Goal: Information Seeking & Learning: Learn about a topic

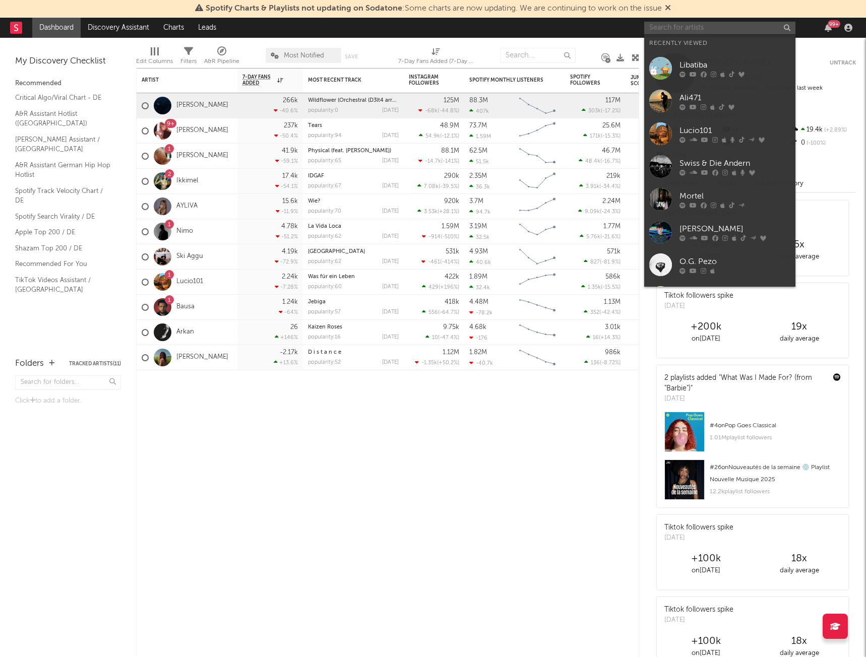
click at [760, 28] on input "text" at bounding box center [719, 28] width 151 height 13
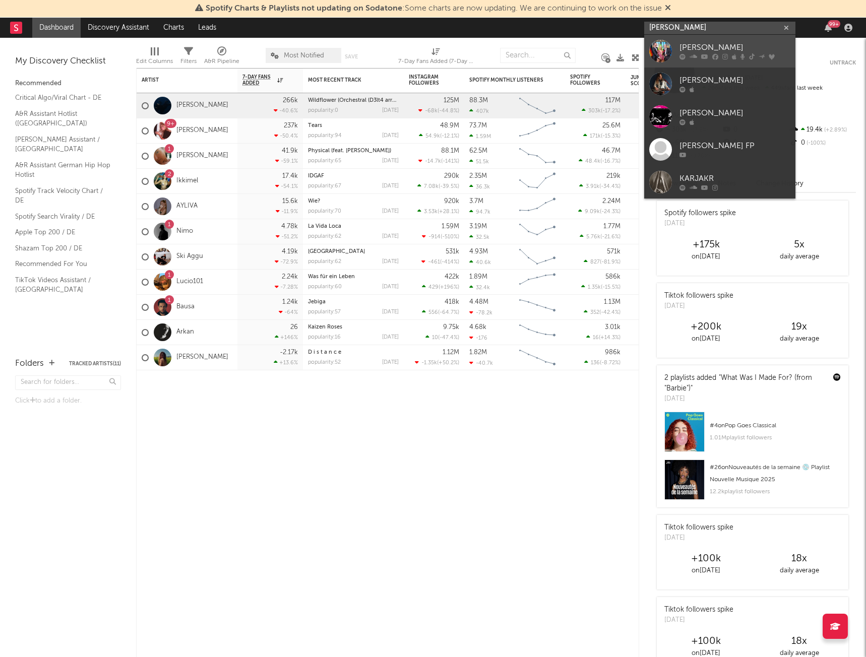
type input "[PERSON_NAME]"
click at [702, 49] on div "[PERSON_NAME]" at bounding box center [734, 48] width 111 height 12
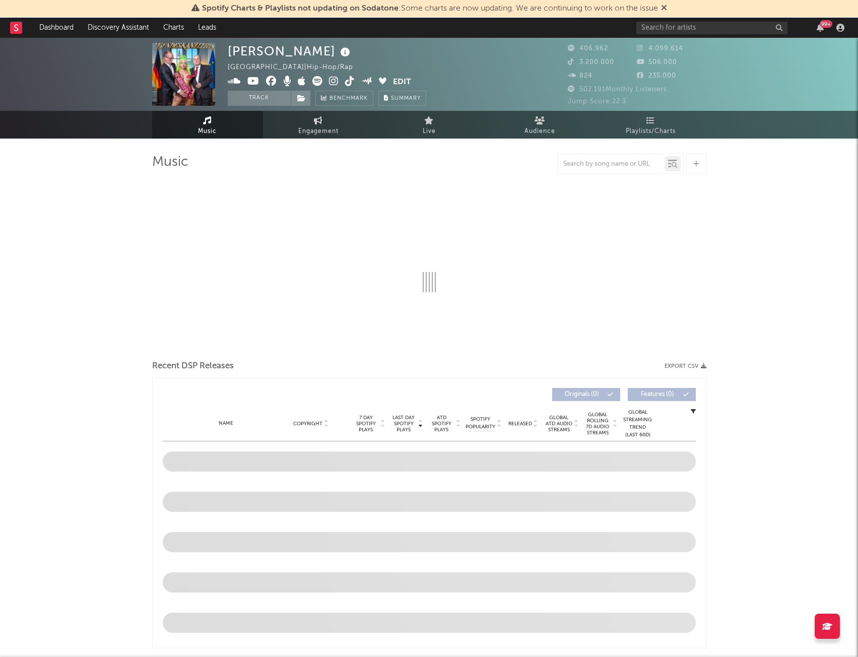
select select "6m"
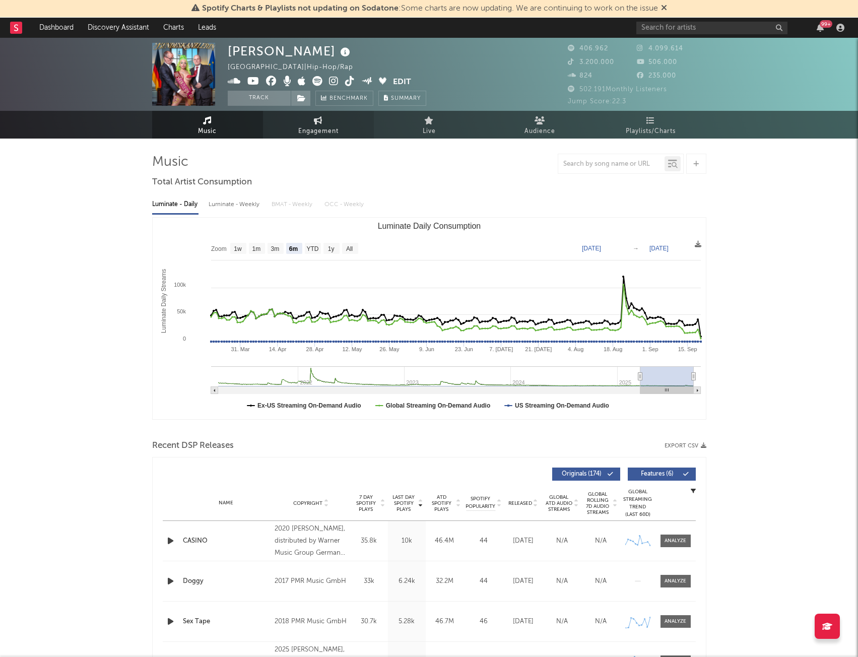
click at [324, 127] on span "Engagement" at bounding box center [318, 131] width 40 height 12
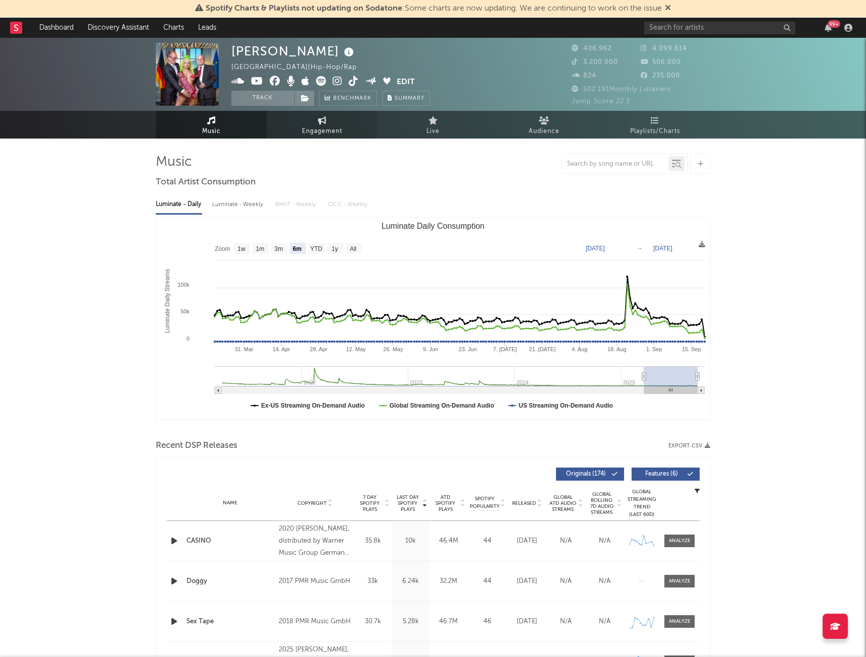
select select "1w"
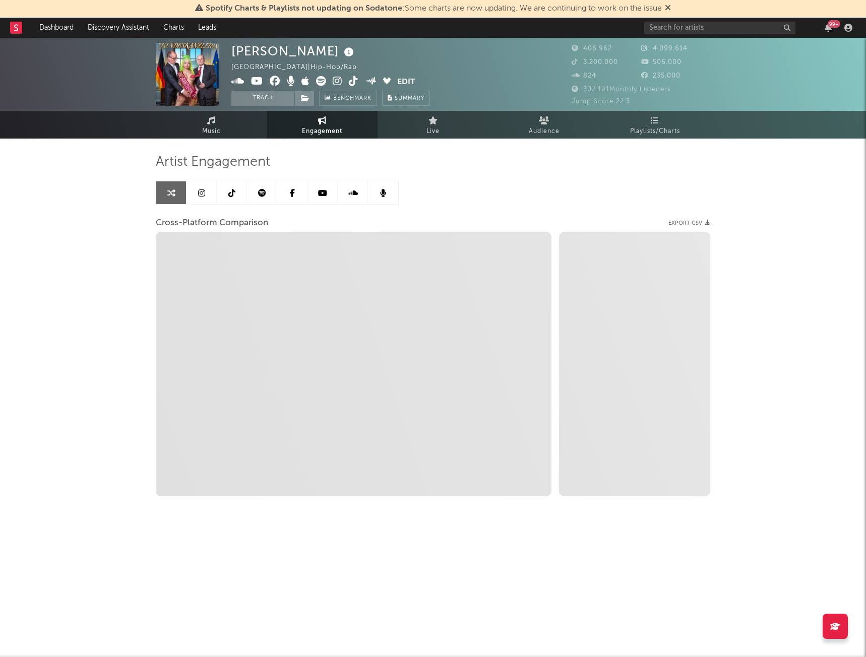
select select "1m"
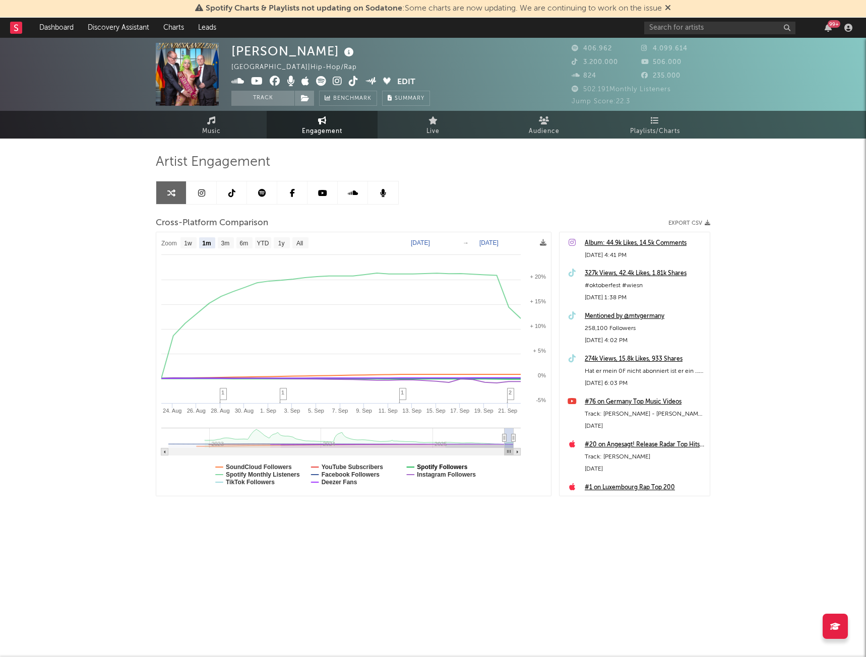
click at [457, 465] on text "Spotify Followers" at bounding box center [442, 467] width 50 height 7
select select "1m"
click at [249, 473] on text "Spotify Monthly Listeners" at bounding box center [263, 474] width 74 height 7
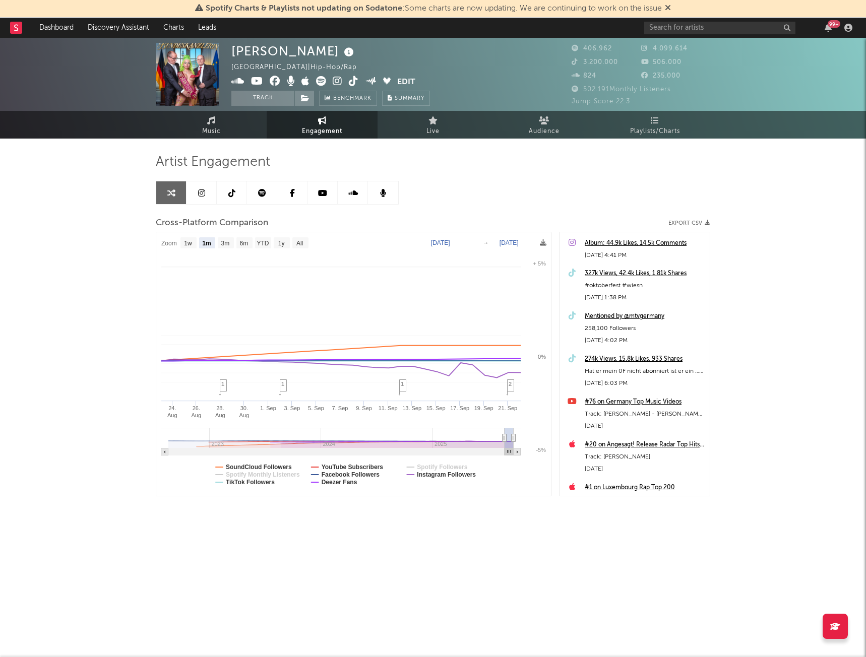
select select "1m"
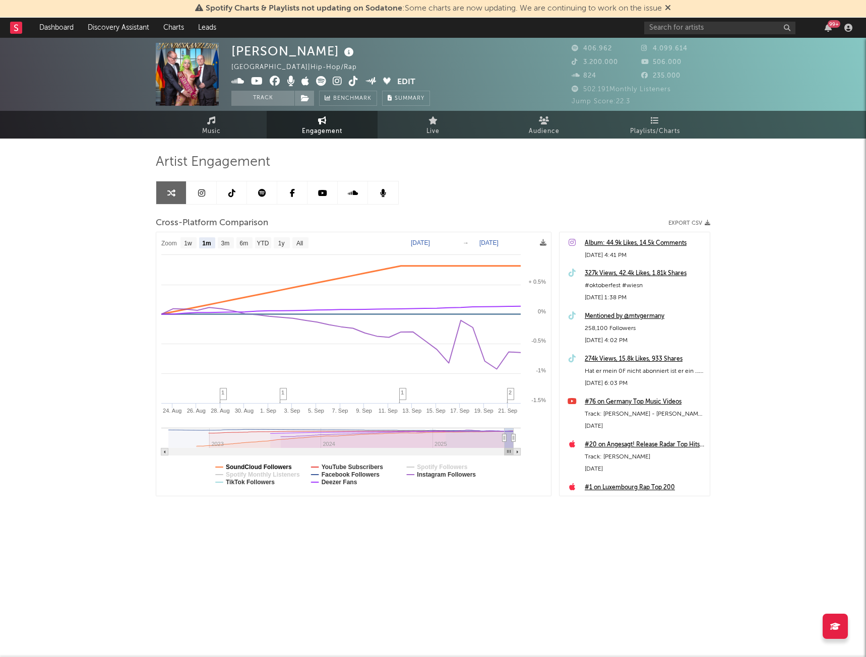
click at [244, 464] on text "SoundCloud Followers" at bounding box center [259, 467] width 66 height 7
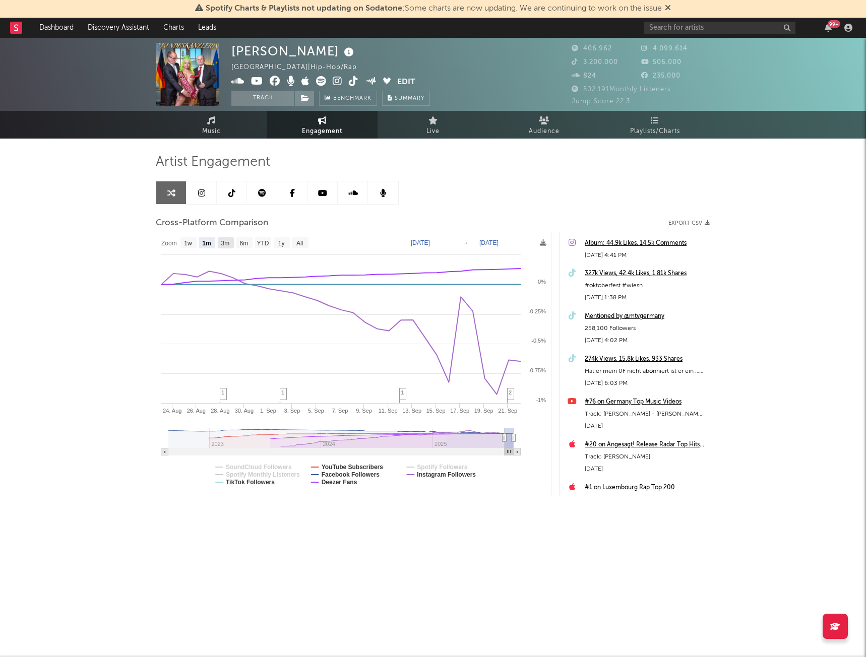
click at [230, 242] on text "3m" at bounding box center [225, 243] width 9 height 7
select select "3m"
type input "[DATE]"
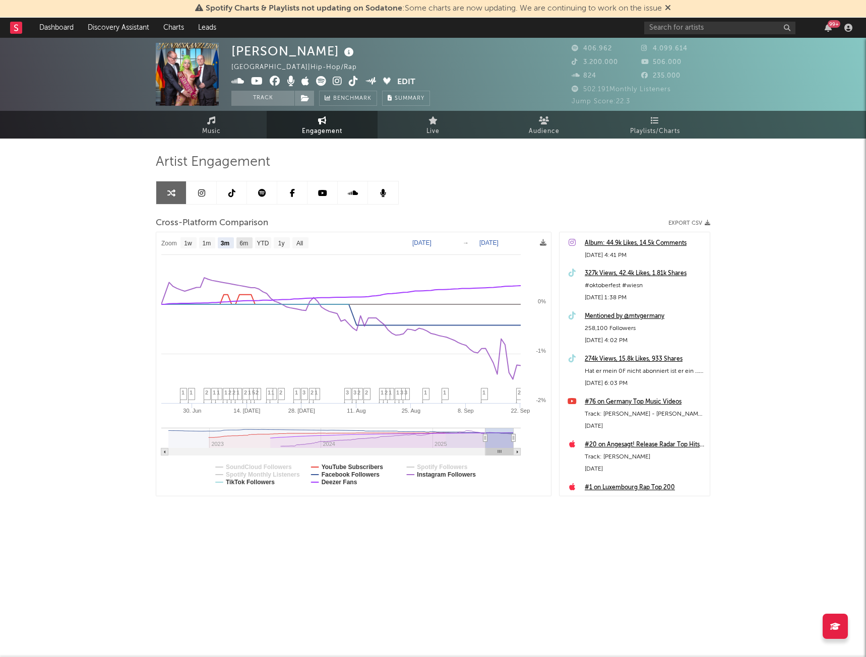
click at [242, 244] on text "6m" at bounding box center [244, 243] width 9 height 7
select select "6m"
type input "[DATE]"
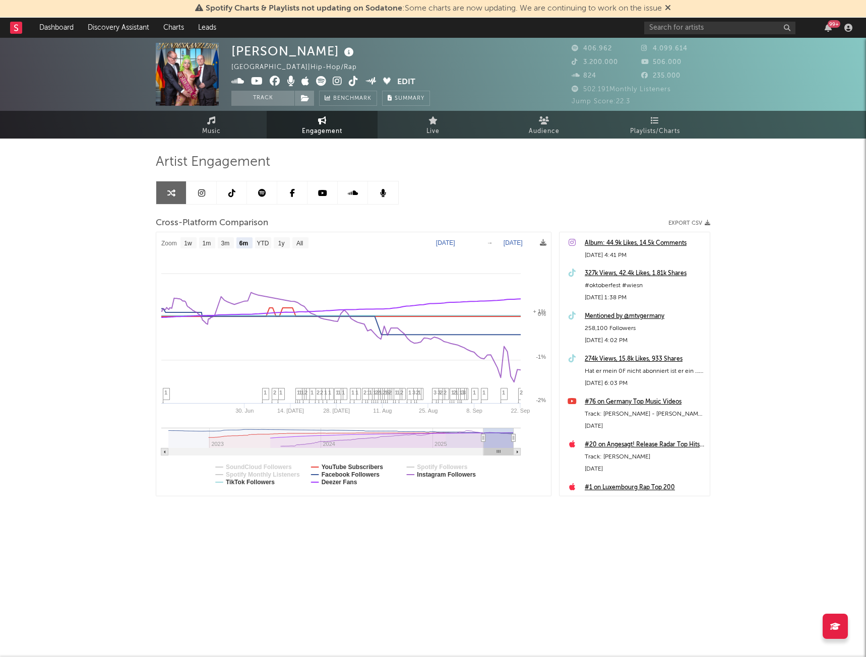
select select "6m"
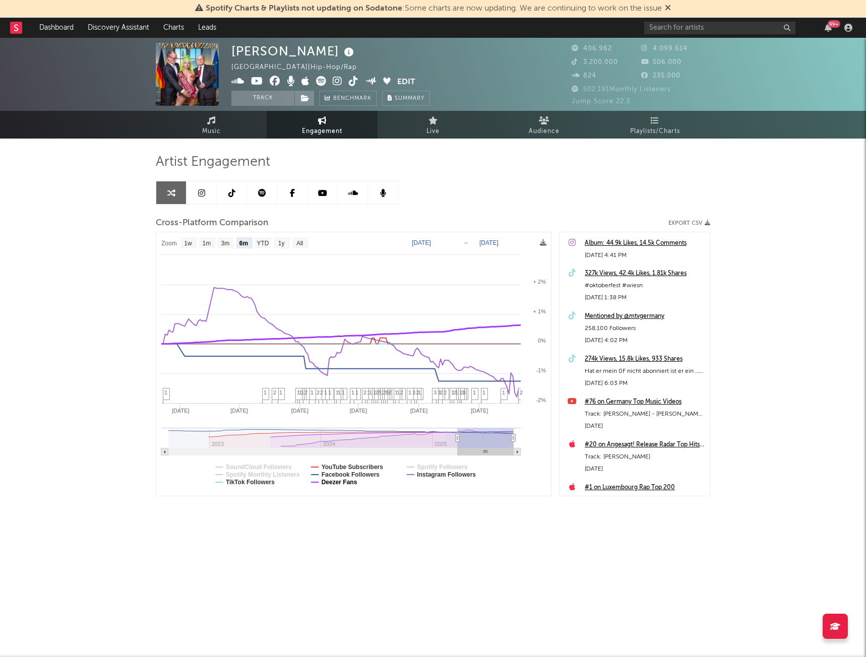
click at [325, 482] on text "Deezer Fans" at bounding box center [340, 482] width 36 height 7
select select "6m"
click at [334, 464] on text "YouTube Subscribers" at bounding box center [353, 467] width 62 height 7
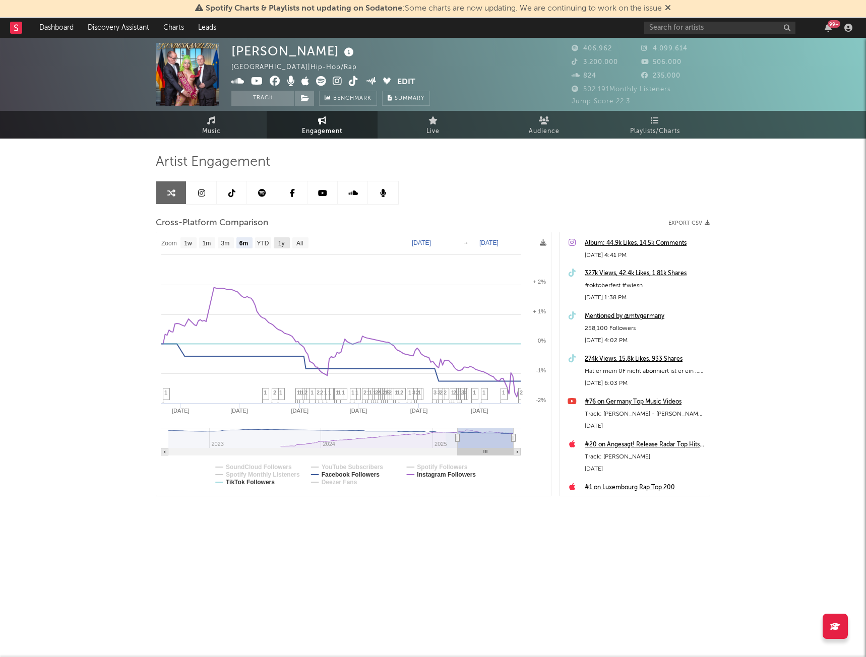
click at [281, 244] on text "1y" at bounding box center [281, 243] width 7 height 7
select select "1y"
type input "[DATE]"
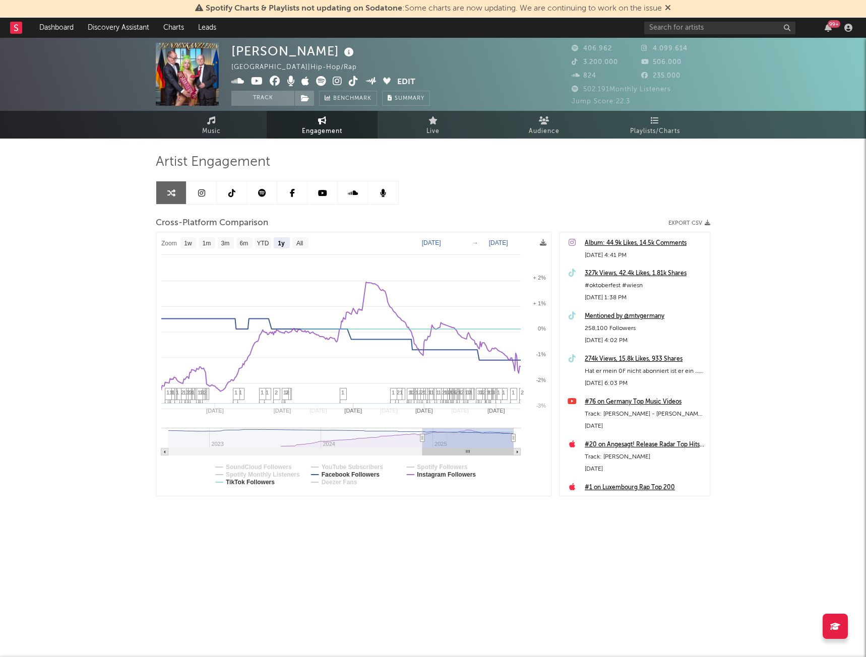
select select "1y"
